Goal: Transaction & Acquisition: Purchase product/service

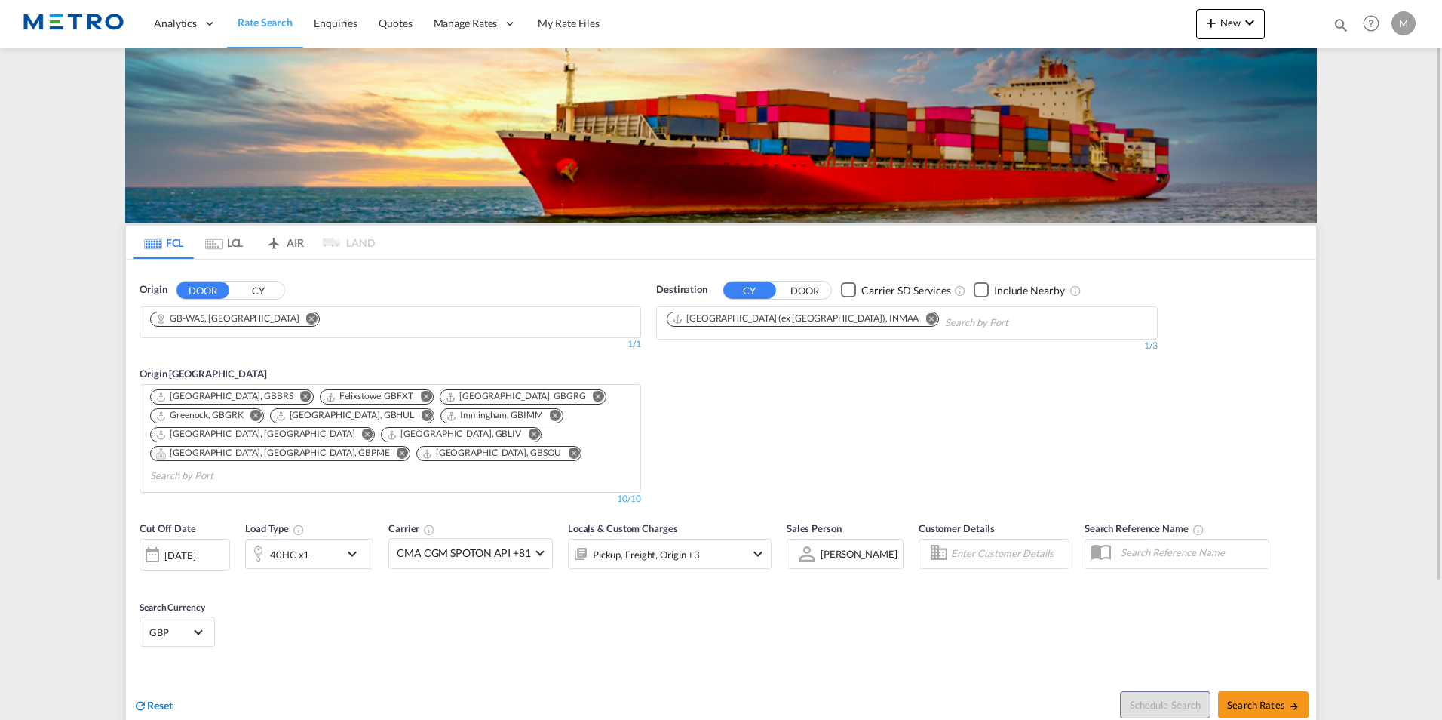
click at [162, 698] on span "Reset" at bounding box center [160, 704] width 26 height 13
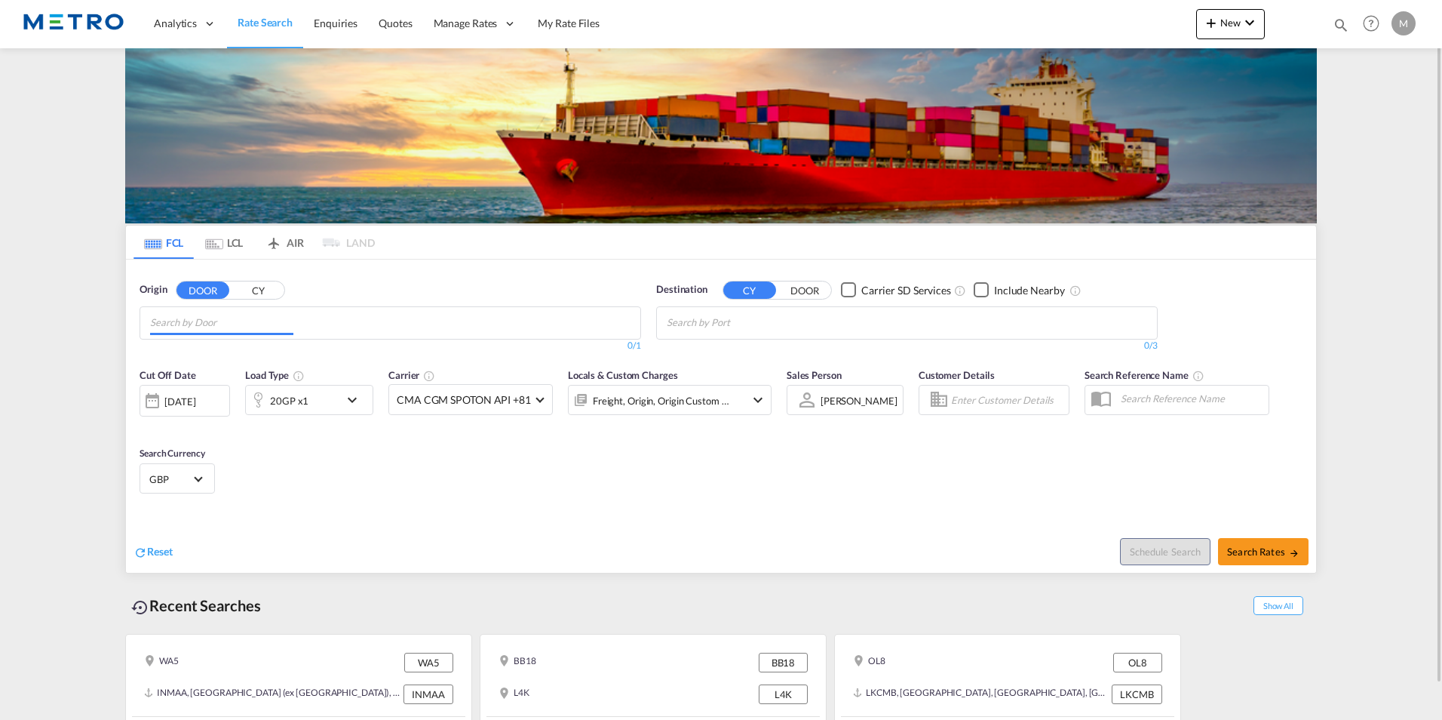
click at [247, 315] on input "Chips input." at bounding box center [221, 323] width 143 height 24
click at [252, 291] on button "CY" at bounding box center [258, 289] width 53 height 17
click at [208, 290] on button "DOOR" at bounding box center [202, 289] width 53 height 17
click at [235, 290] on button "CY" at bounding box center [258, 289] width 53 height 17
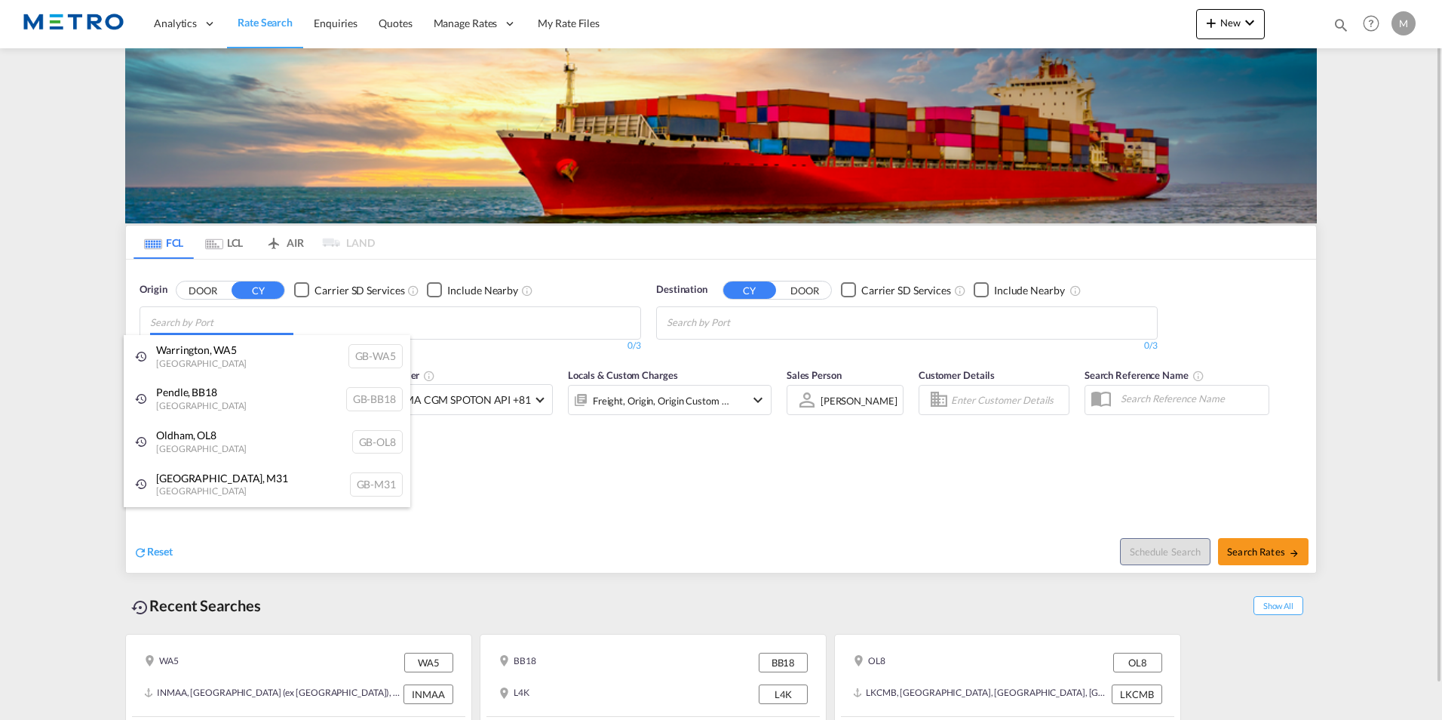
click at [312, 322] on body "Analytics Reports Dashboard Rate Search Enquiries Quotes" at bounding box center [721, 360] width 1442 height 720
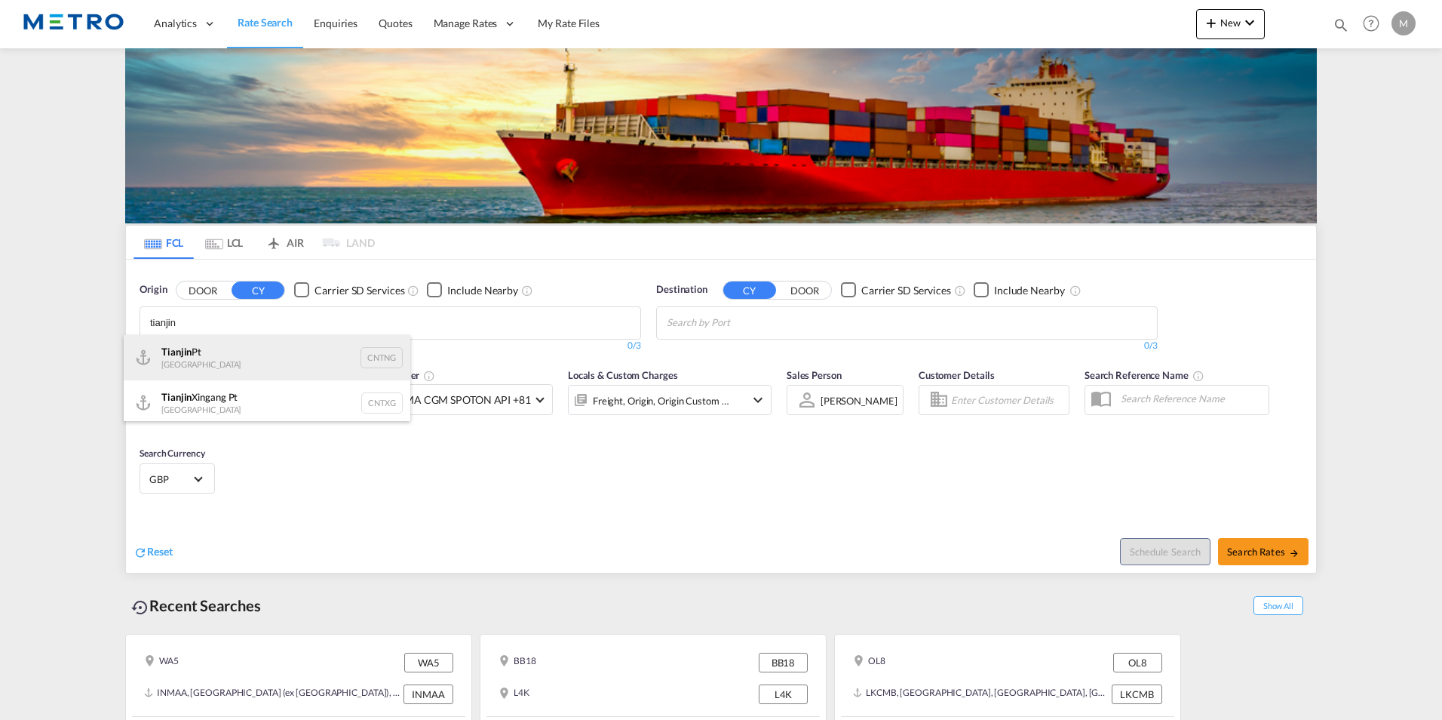
type input "tianjin"
click at [284, 369] on div "Tianjin Pt China CNTNG" at bounding box center [267, 357] width 287 height 45
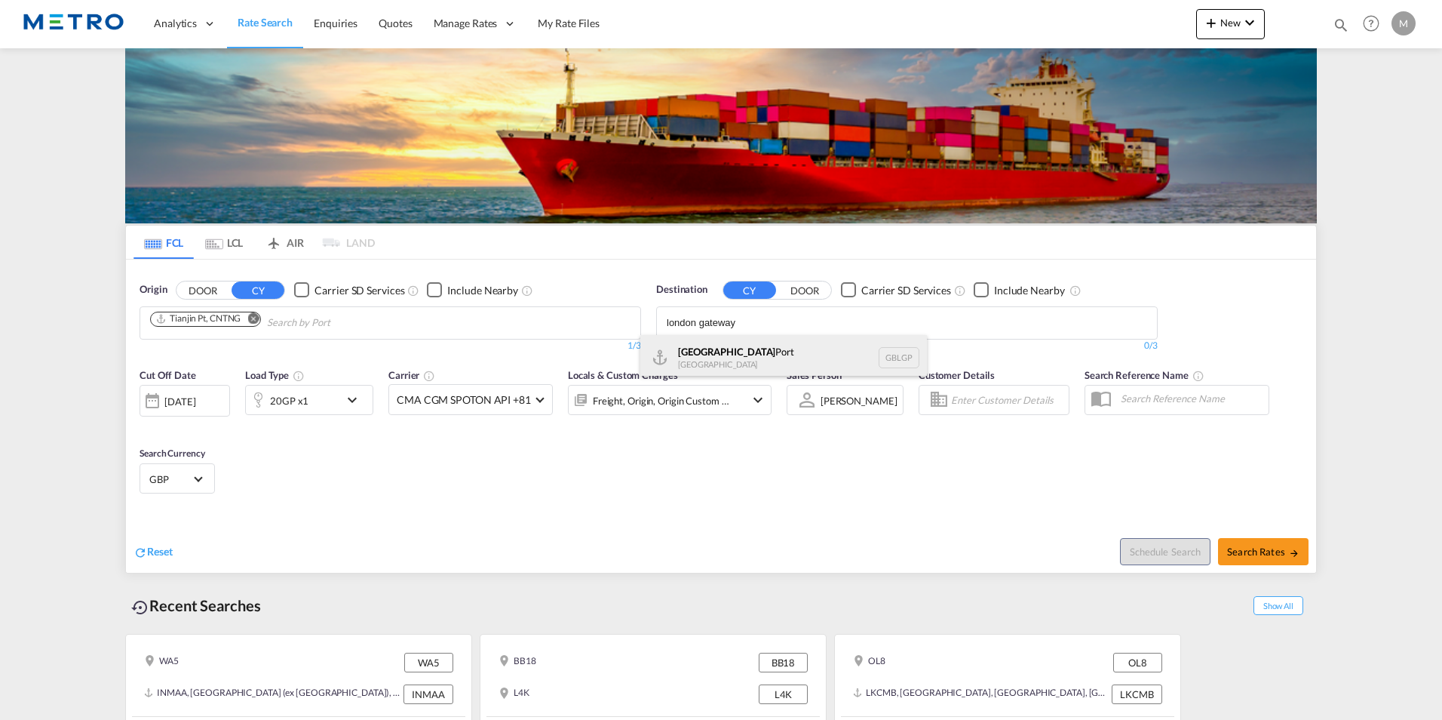
type input "london gateway"
click at [765, 367] on div "[GEOGRAPHIC_DATA] [GEOGRAPHIC_DATA] GBLGP" at bounding box center [783, 357] width 287 height 45
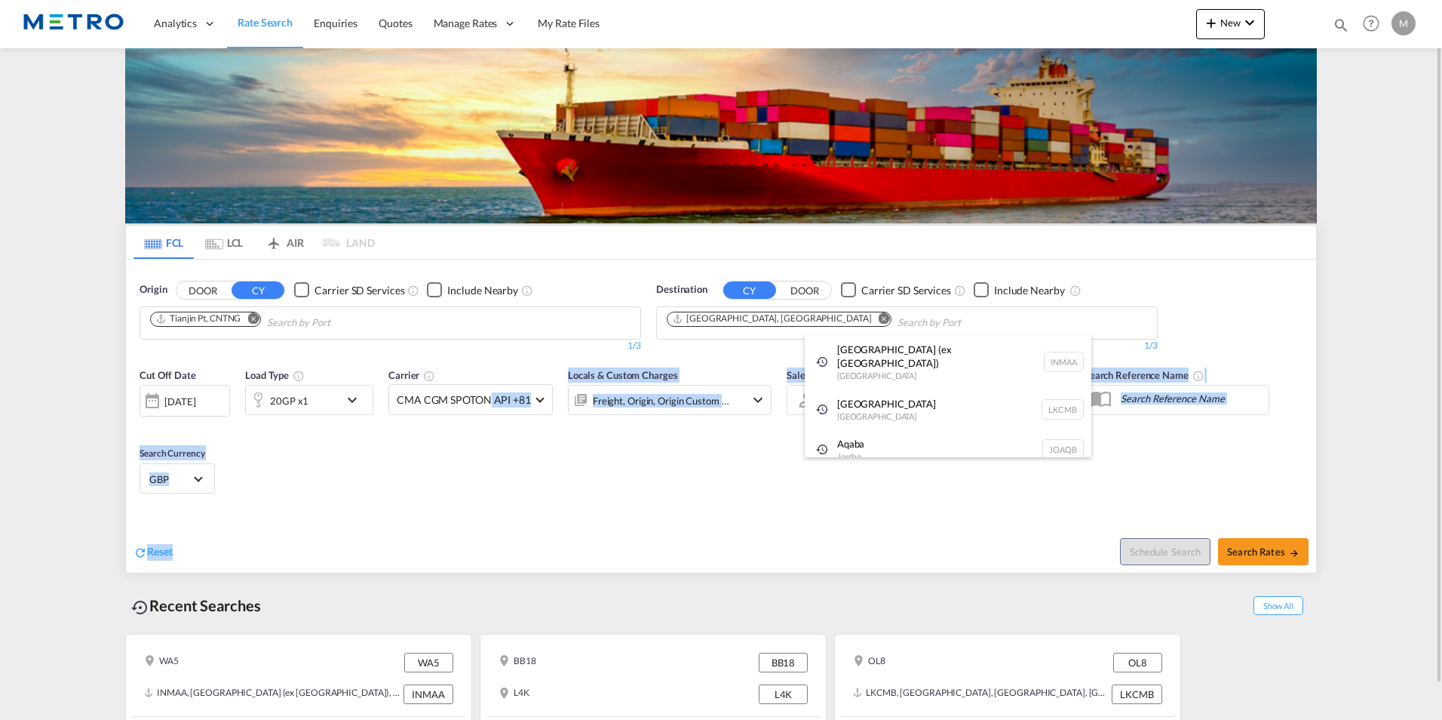
drag, startPoint x: 490, startPoint y: 507, endPoint x: 483, endPoint y: 500, distance: 9.1
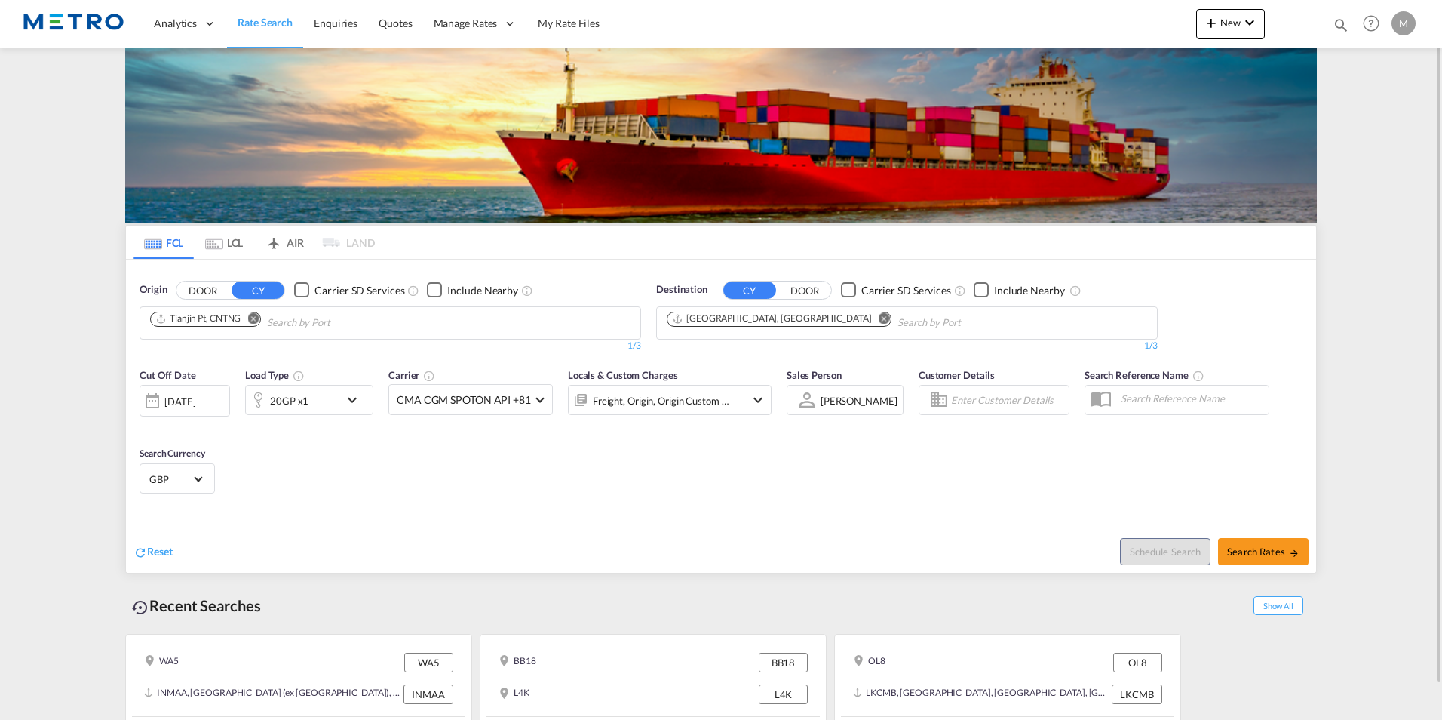
drag, startPoint x: 483, startPoint y: 500, endPoint x: 364, endPoint y: 397, distance: 157.7
click at [364, 397] on md-icon "icon-chevron-down" at bounding box center [356, 400] width 26 height 18
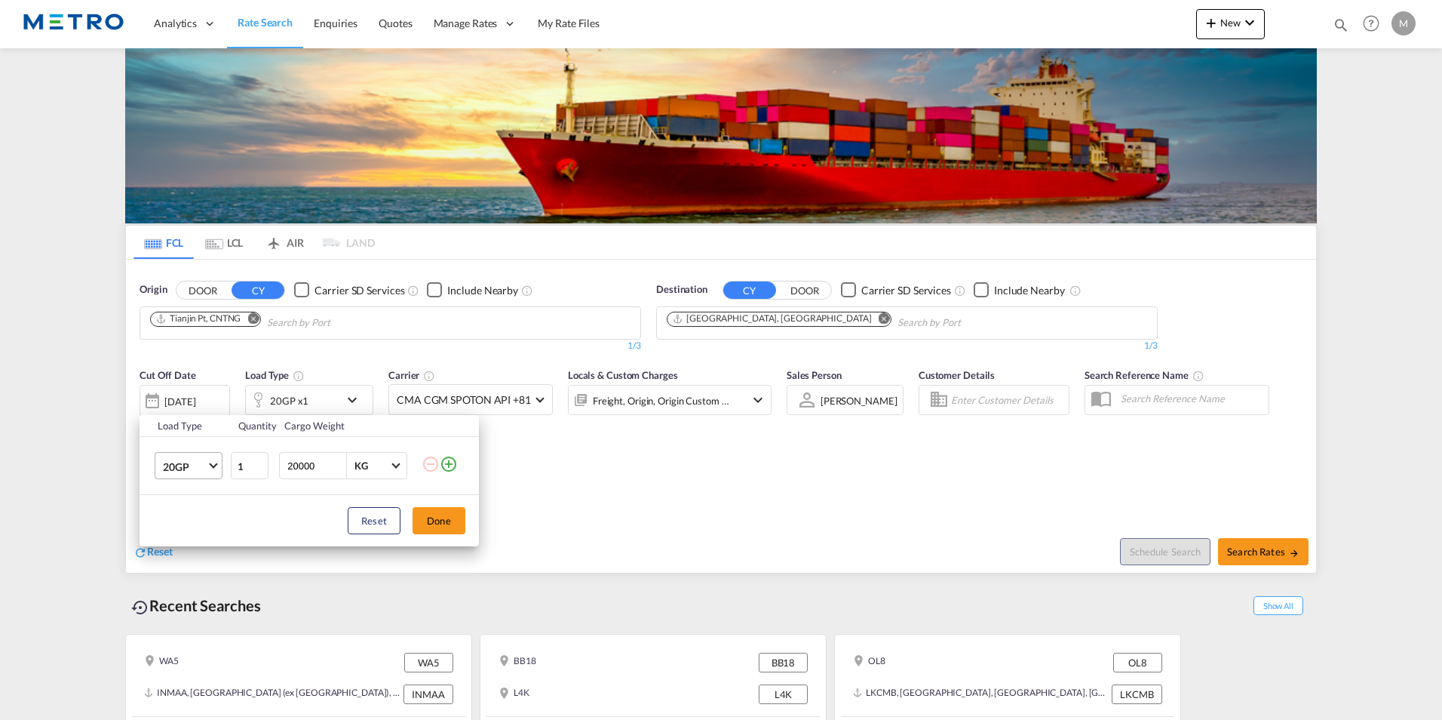
click at [193, 466] on span "20GP" at bounding box center [185, 466] width 44 height 15
click at [201, 532] on md-option "40HC" at bounding box center [202, 538] width 103 height 36
click at [447, 523] on button "Done" at bounding box center [439, 520] width 53 height 27
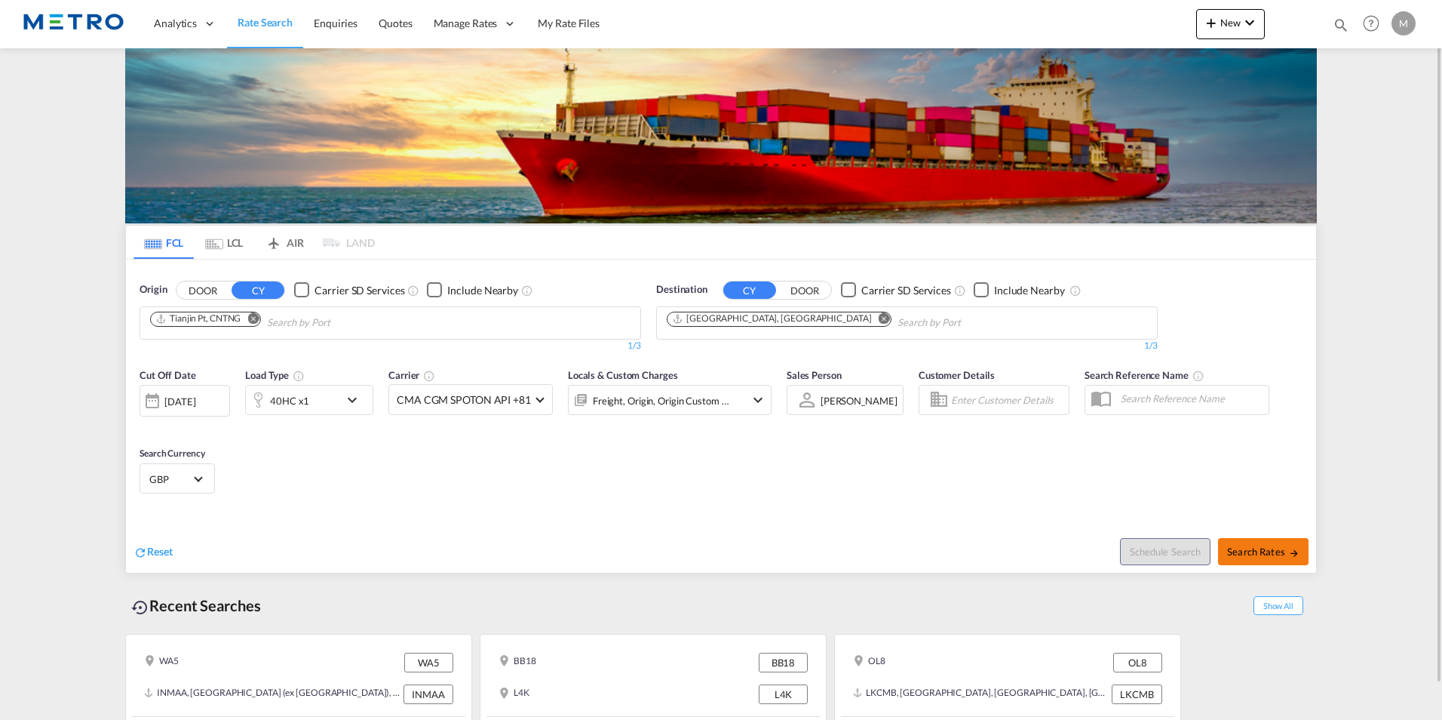
click at [1275, 547] on span "Search Rates" at bounding box center [1263, 551] width 72 height 12
type input "CNTNG to GBLGP / [DATE]"
